Goal: Information Seeking & Learning: Learn about a topic

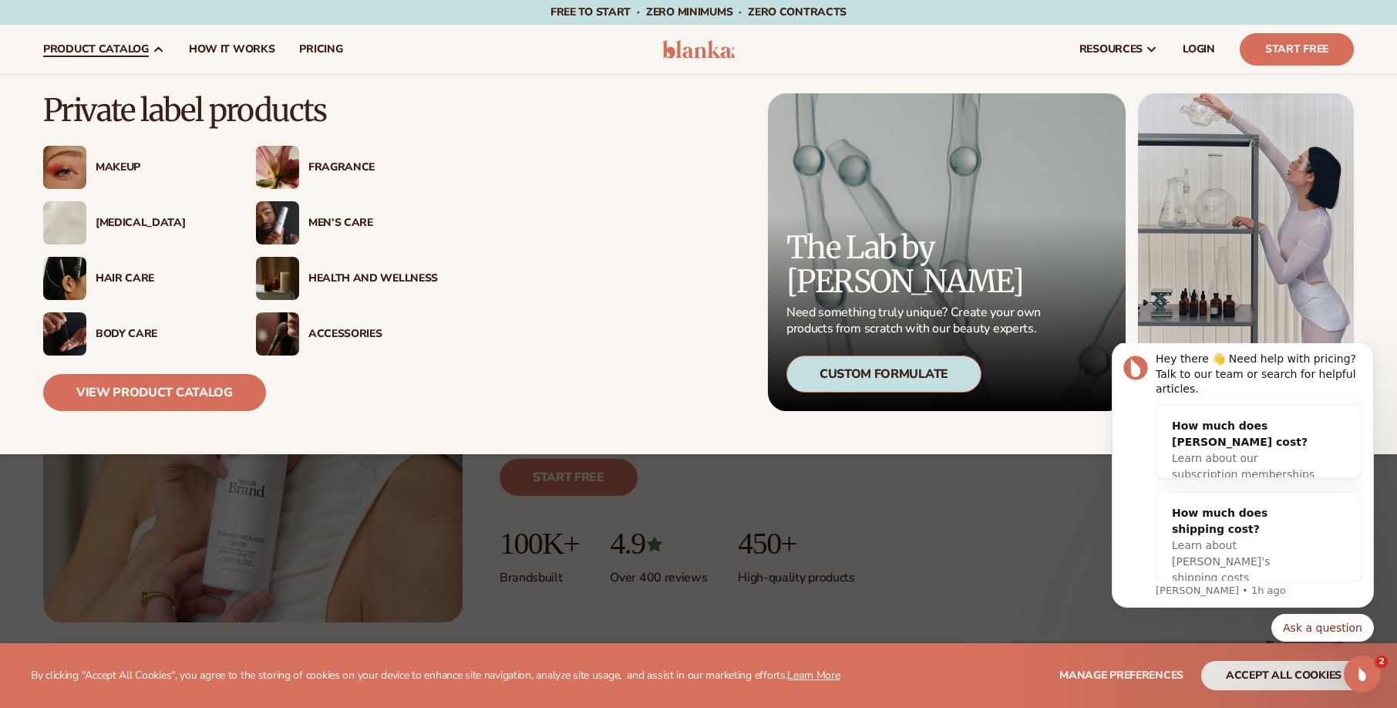
click at [123, 217] on div "[MEDICAL_DATA]" at bounding box center [161, 223] width 130 height 13
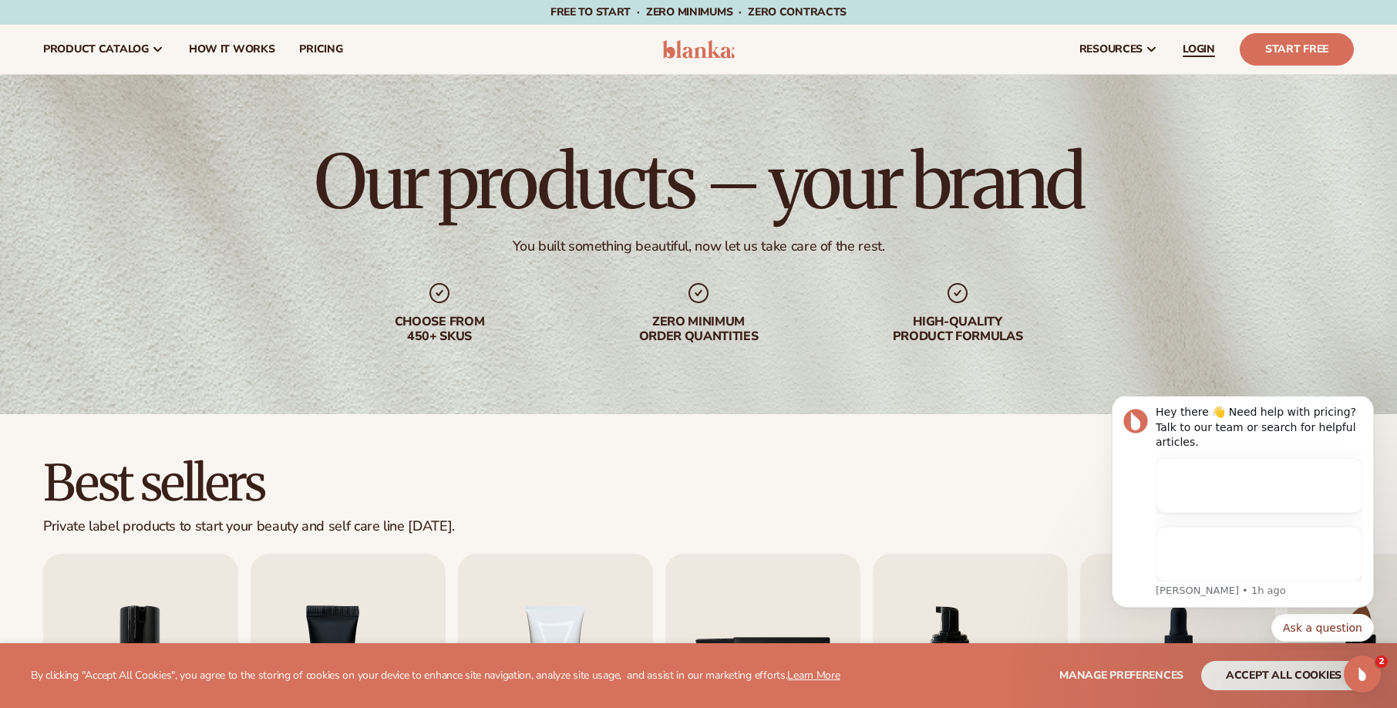
click at [1187, 40] on link "LOGIN" at bounding box center [1198, 49] width 57 height 49
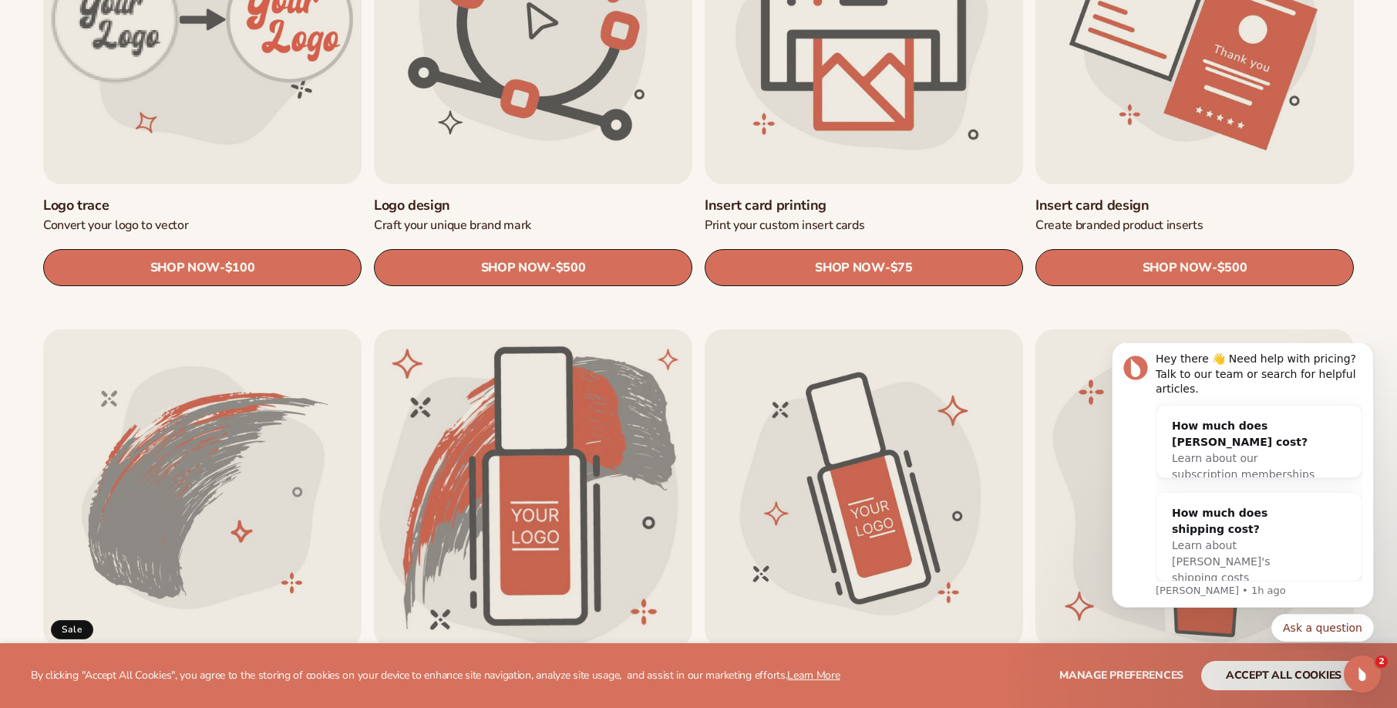
scroll to position [848, 0]
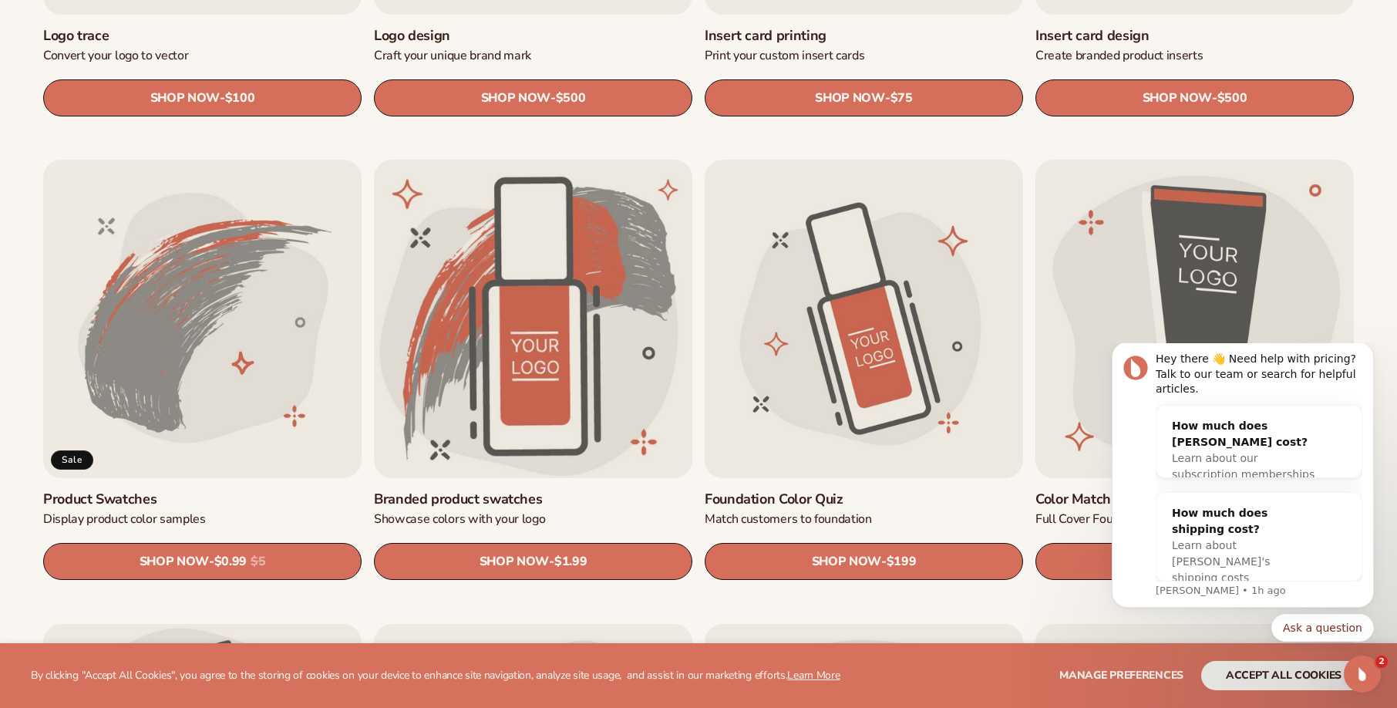
click at [283, 490] on link "Product Swatches" at bounding box center [202, 499] width 318 height 18
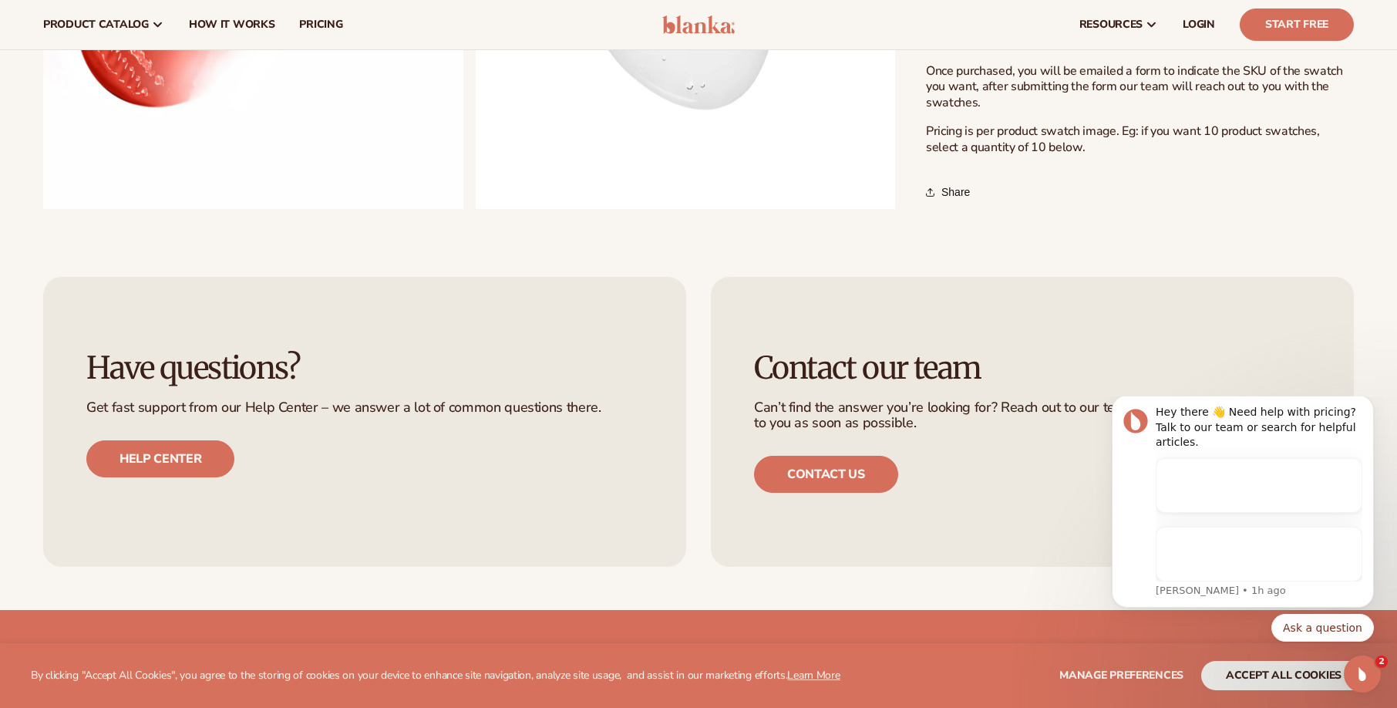
scroll to position [1156, 0]
